Goal: Task Accomplishment & Management: Manage account settings

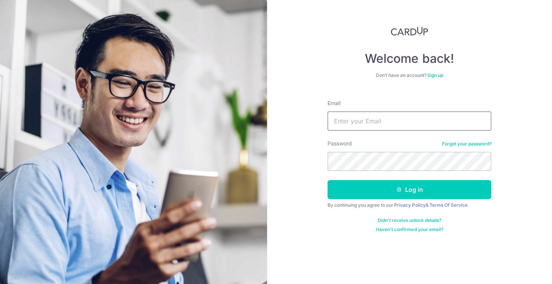
click at [349, 125] on input "Email" at bounding box center [409, 120] width 164 height 19
type input "danieltalks@gmail.com"
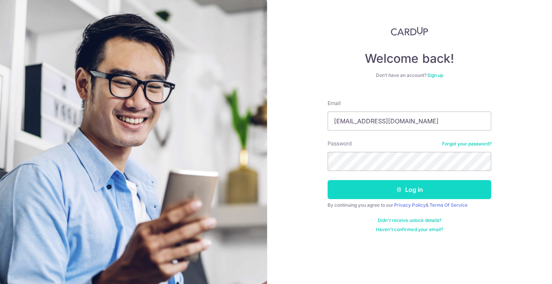
click at [389, 186] on button "Log in" at bounding box center [409, 189] width 164 height 19
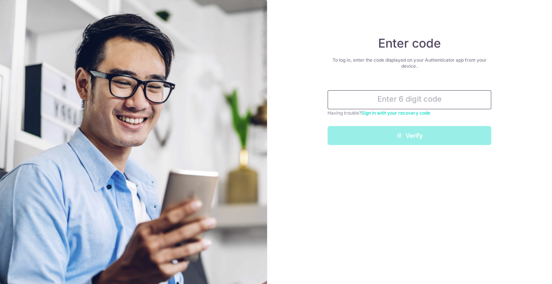
click at [355, 100] on input "text" at bounding box center [409, 99] width 164 height 19
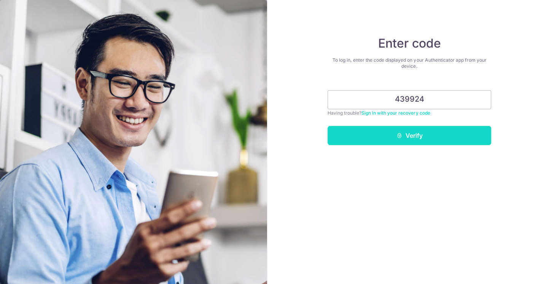
type input "439924"
click at [373, 133] on button "Verify" at bounding box center [409, 135] width 164 height 19
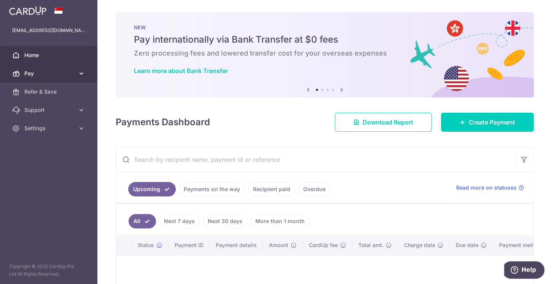
click at [64, 73] on span "Pay" at bounding box center [49, 74] width 50 height 8
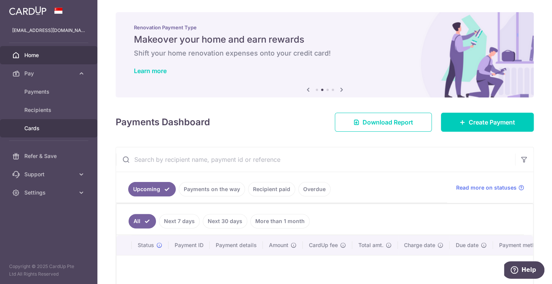
click at [39, 125] on span "Cards" at bounding box center [49, 128] width 50 height 8
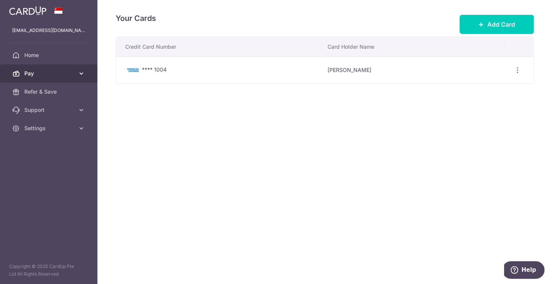
click at [52, 78] on link "Pay" at bounding box center [48, 73] width 97 height 18
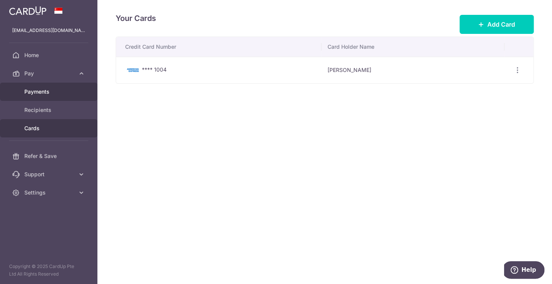
click at [51, 89] on span "Payments" at bounding box center [49, 92] width 50 height 8
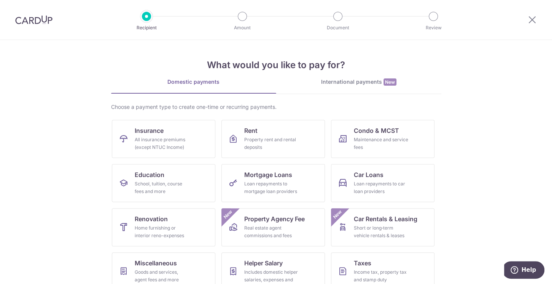
scroll to position [56, 0]
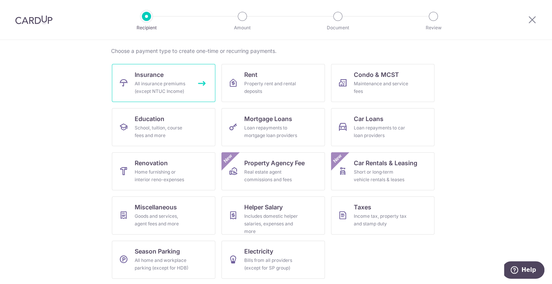
click at [195, 87] on link "Insurance All insurance premiums (except NTUC Income)" at bounding box center [163, 83] width 103 height 38
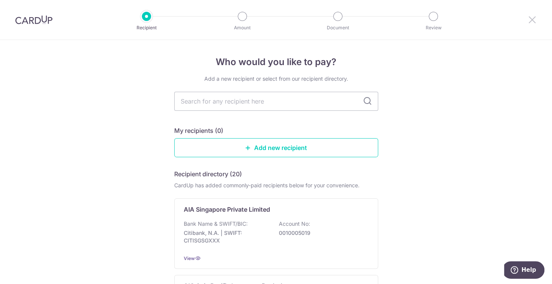
click at [534, 16] on icon at bounding box center [531, 20] width 9 height 10
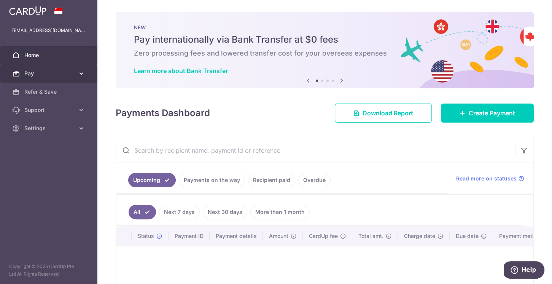
click at [68, 76] on span "Pay" at bounding box center [49, 74] width 50 height 8
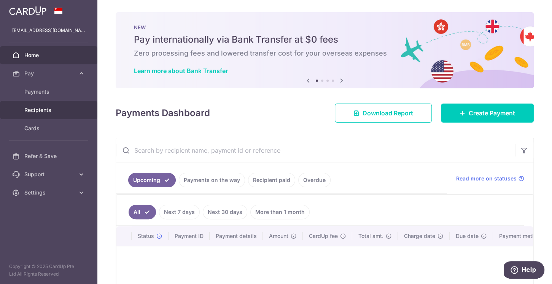
click at [53, 105] on link "Recipients" at bounding box center [48, 110] width 97 height 18
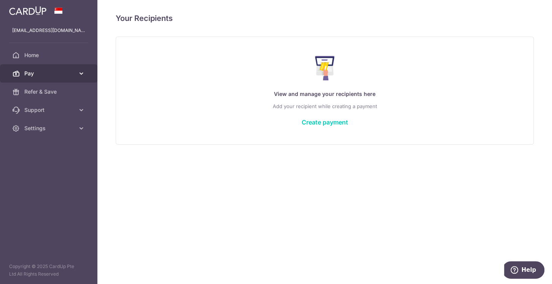
click at [52, 67] on link "Pay" at bounding box center [48, 73] width 97 height 18
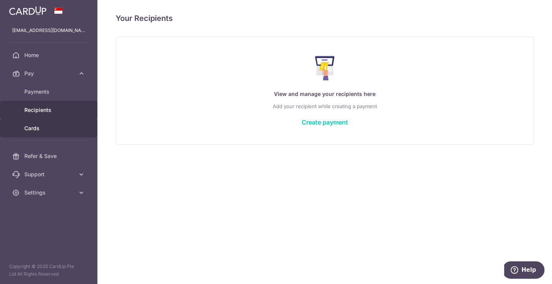
click at [48, 129] on span "Cards" at bounding box center [49, 128] width 50 height 8
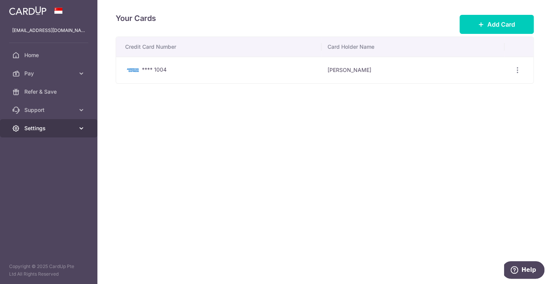
click at [73, 129] on span "Settings" at bounding box center [49, 128] width 50 height 8
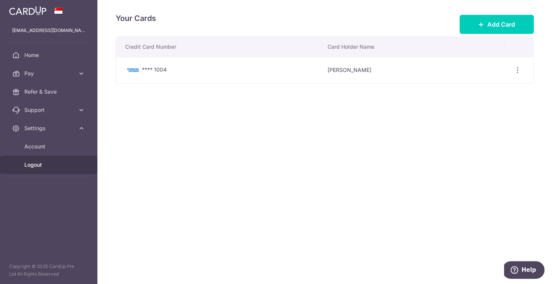
click at [41, 165] on span "Logout" at bounding box center [49, 165] width 50 height 8
